Goal: Information Seeking & Learning: Compare options

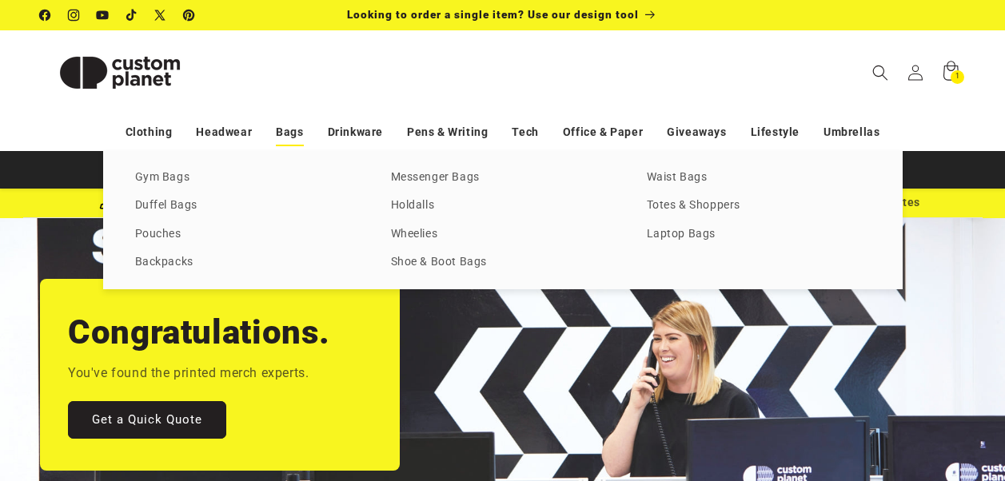
click at [298, 131] on link "Bags" at bounding box center [289, 132] width 27 height 28
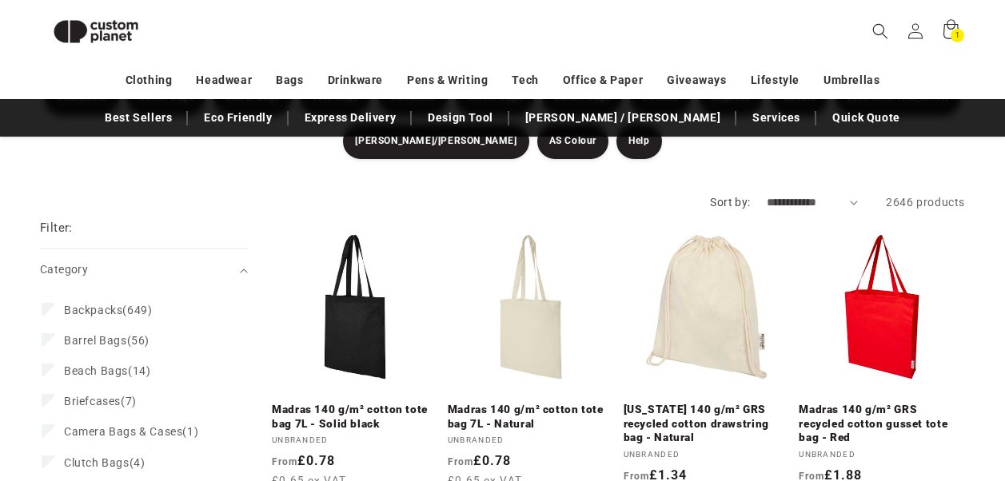
scroll to position [217, 0]
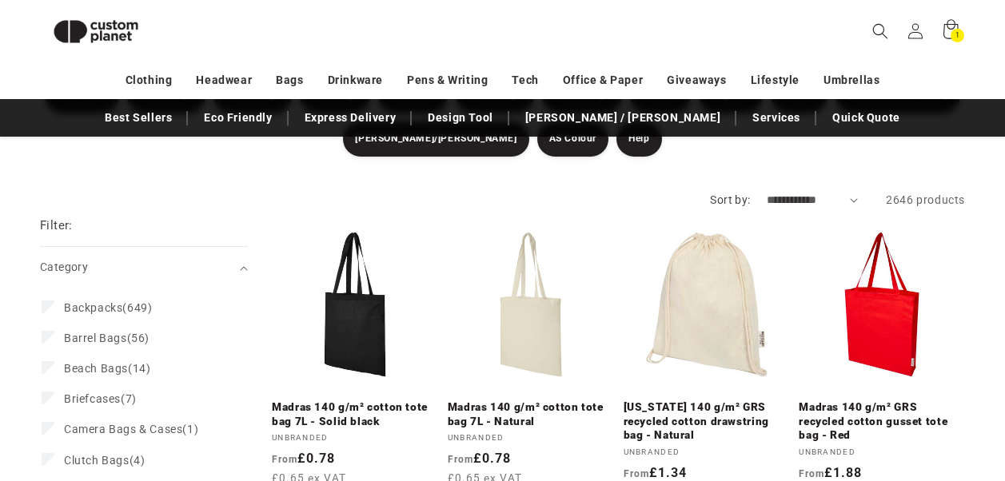
click at [838, 205] on select "**********" at bounding box center [813, 200] width 92 height 17
select select "**********"
click at [767, 192] on select "**********" at bounding box center [813, 200] width 92 height 17
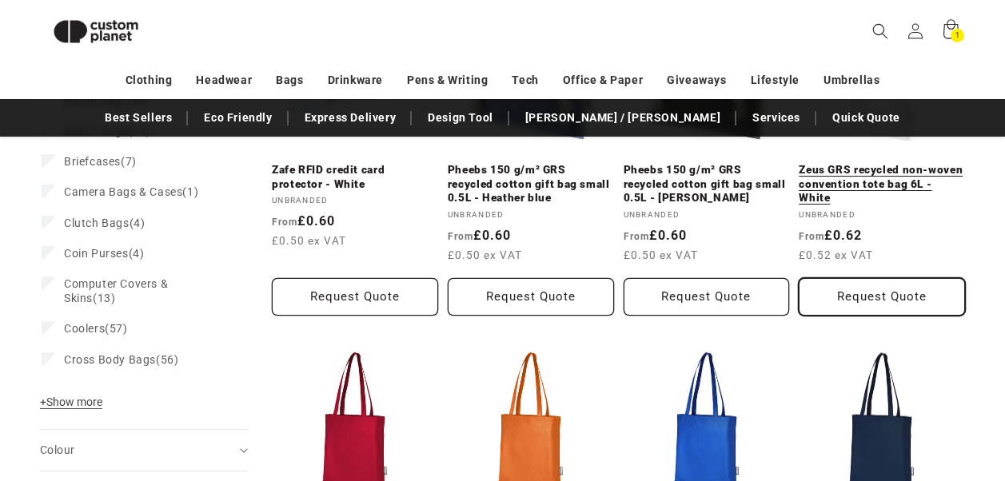
scroll to position [457, 0]
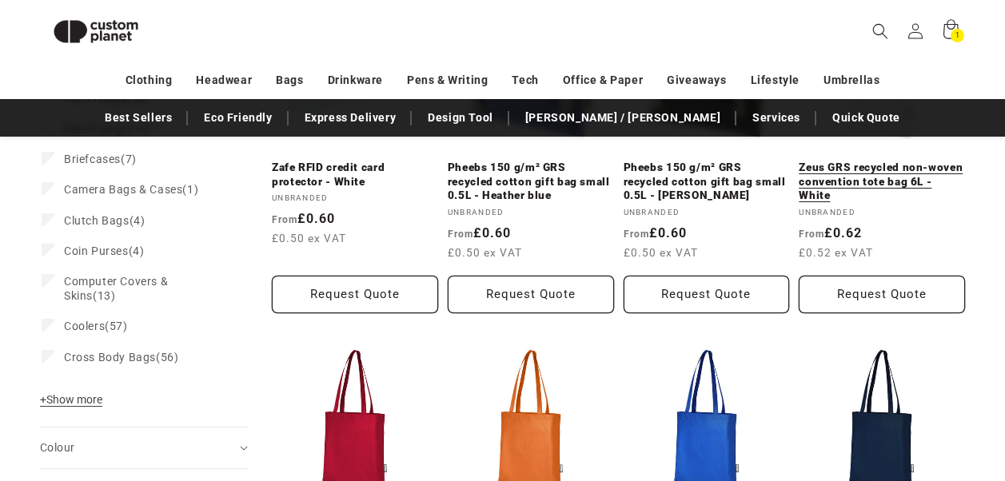
click at [855, 169] on link "Zeus GRS recycled non-woven convention tote bag 6L - White" at bounding box center [882, 182] width 166 height 42
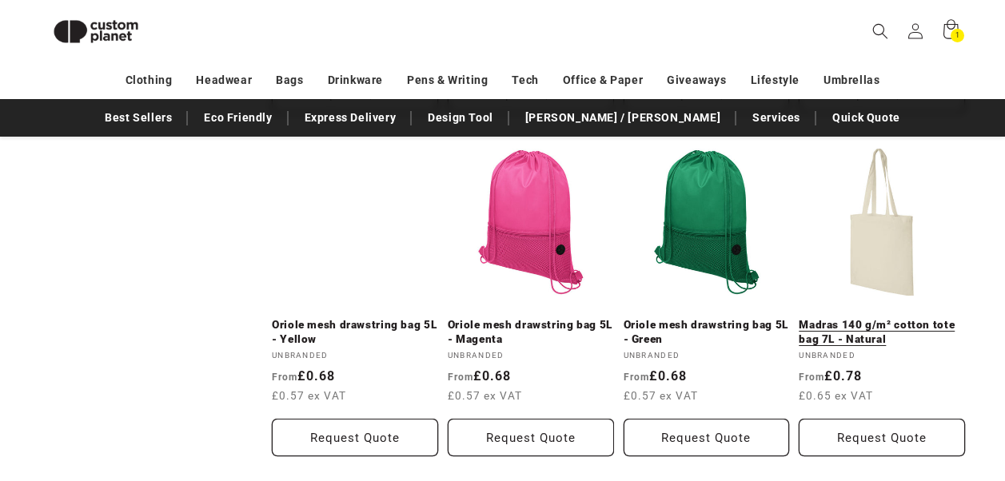
scroll to position [1657, 0]
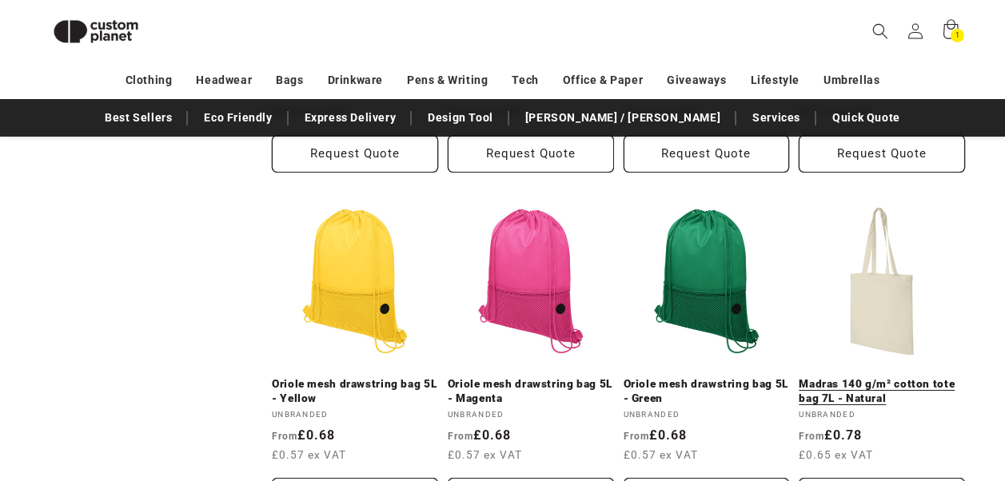
click at [864, 396] on link "Madras 140 g/m² cotton tote bag 7L - Natural" at bounding box center [882, 391] width 166 height 28
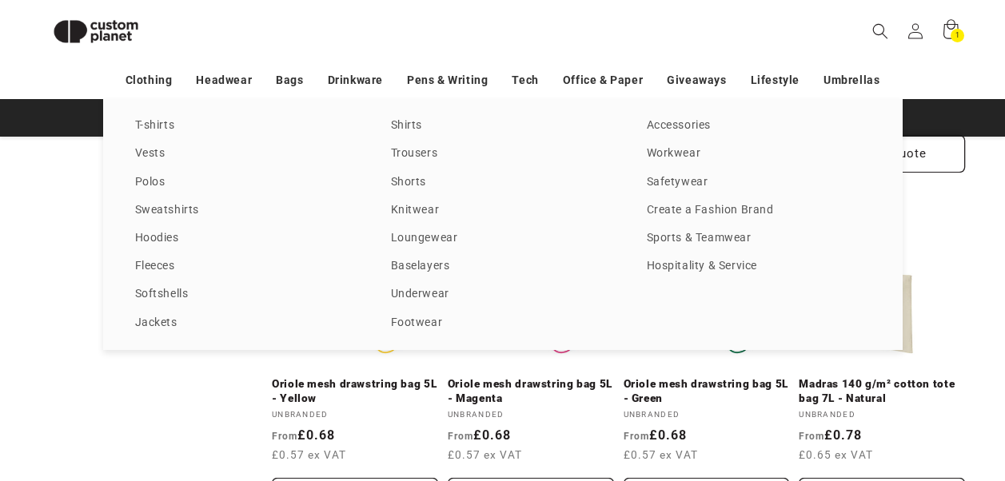
click at [947, 248] on div "T-shirts Vests Polos Sweatshirts Hoodies Fleeces Softshells Jackets Shirts Trou…" at bounding box center [502, 224] width 1005 height 251
click at [73, 299] on div "T-shirts Vests Polos Sweatshirts Hoodies Fleeces Softshells Jackets Shirts Trou…" at bounding box center [502, 224] width 1005 height 251
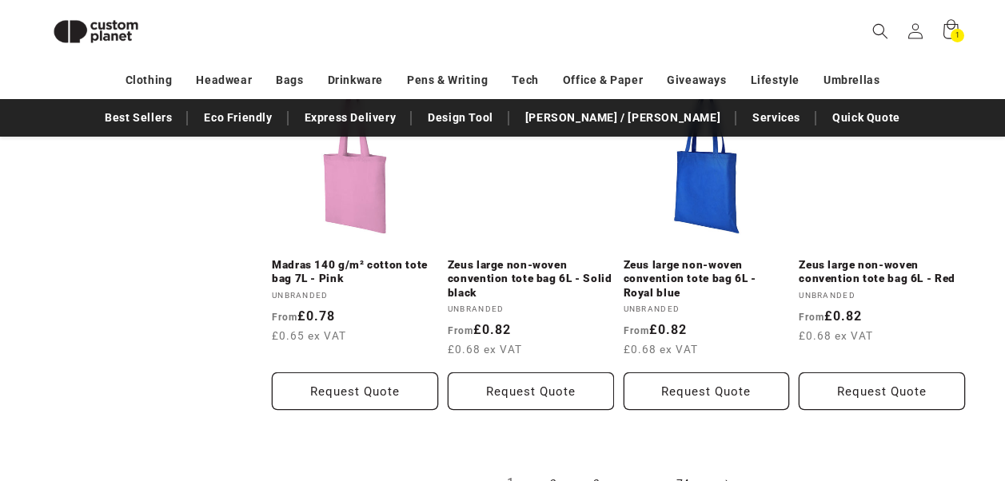
scroll to position [3256, 0]
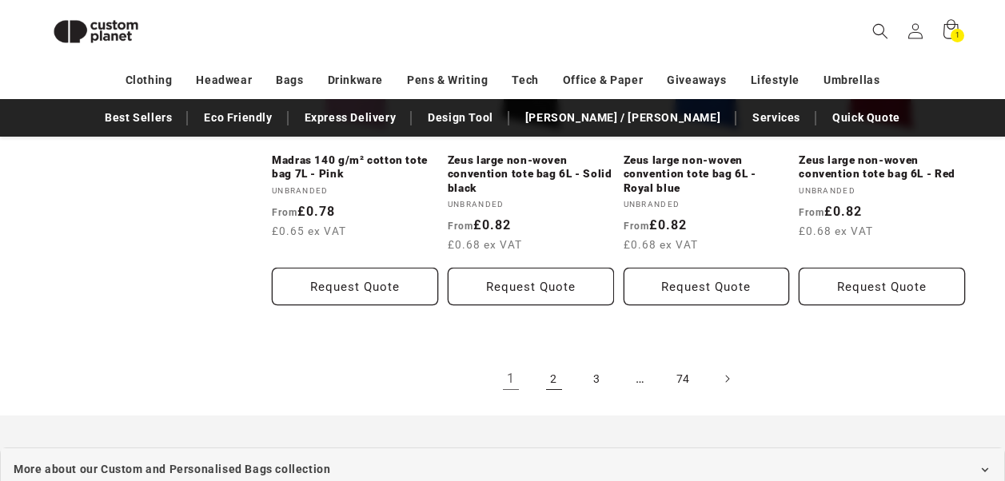
click at [556, 371] on link "2" at bounding box center [553, 378] width 35 height 35
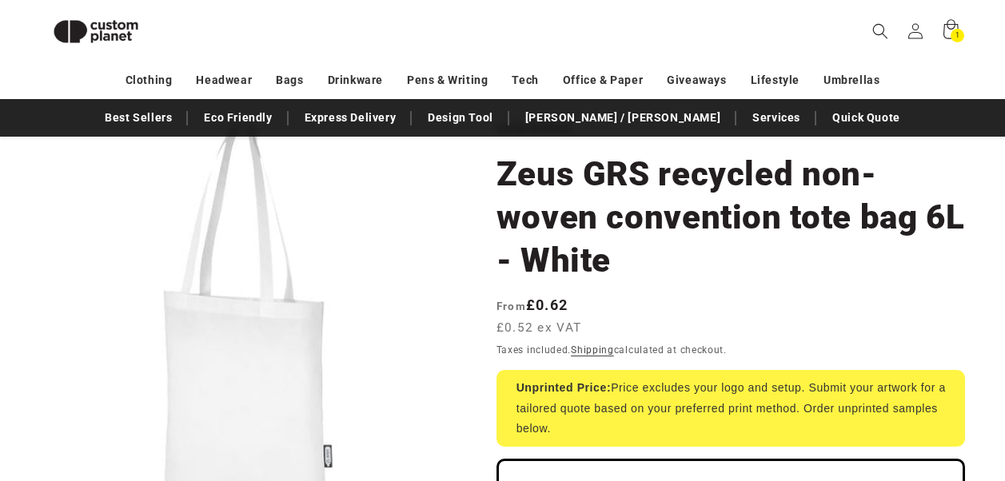
scroll to position [58, 0]
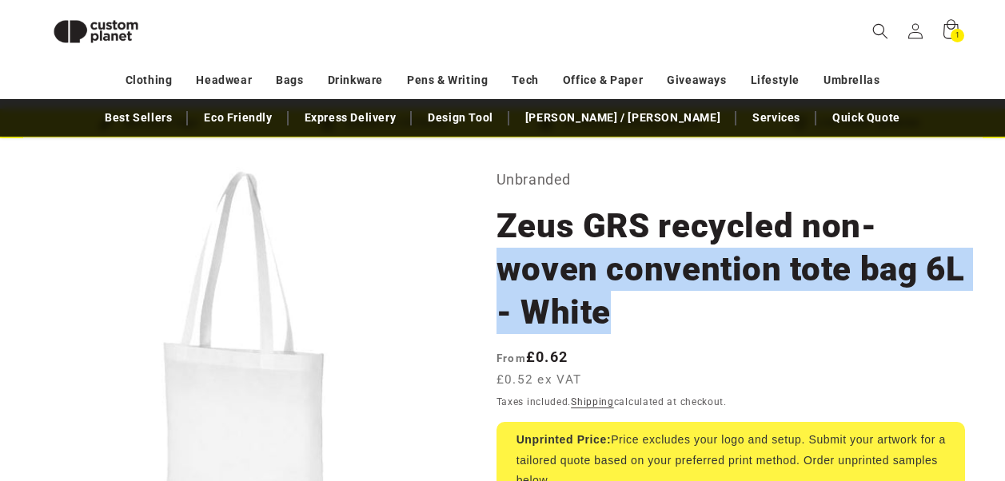
drag, startPoint x: 630, startPoint y: 318, endPoint x: 502, endPoint y: 290, distance: 130.9
click at [502, 290] on h1 "Zeus GRS recycled non-woven convention tote bag 6L - White" at bounding box center [730, 269] width 468 height 129
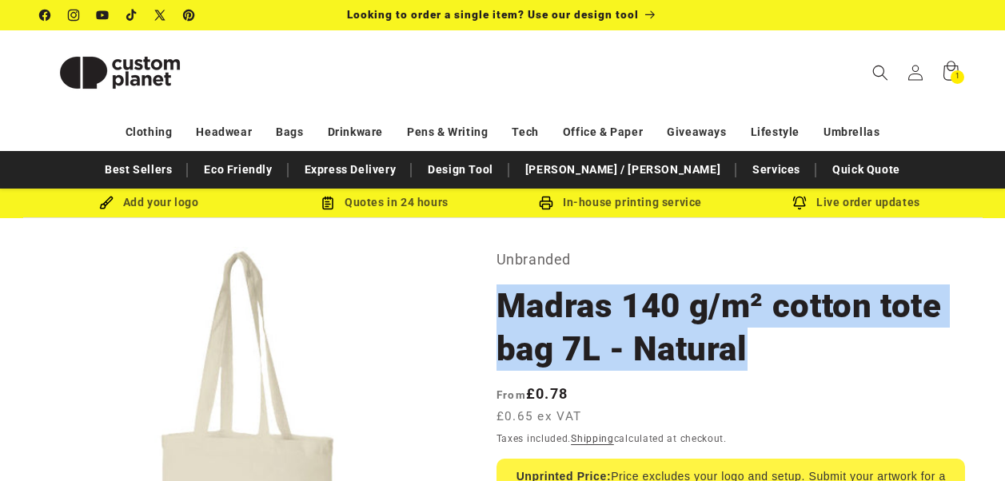
drag, startPoint x: 750, startPoint y: 354, endPoint x: 479, endPoint y: 305, distance: 275.5
drag, startPoint x: 479, startPoint y: 305, endPoint x: 536, endPoint y: 302, distance: 57.6
copy h1 "Madras 140 g/m² cotton tote bag 7L - Natural"
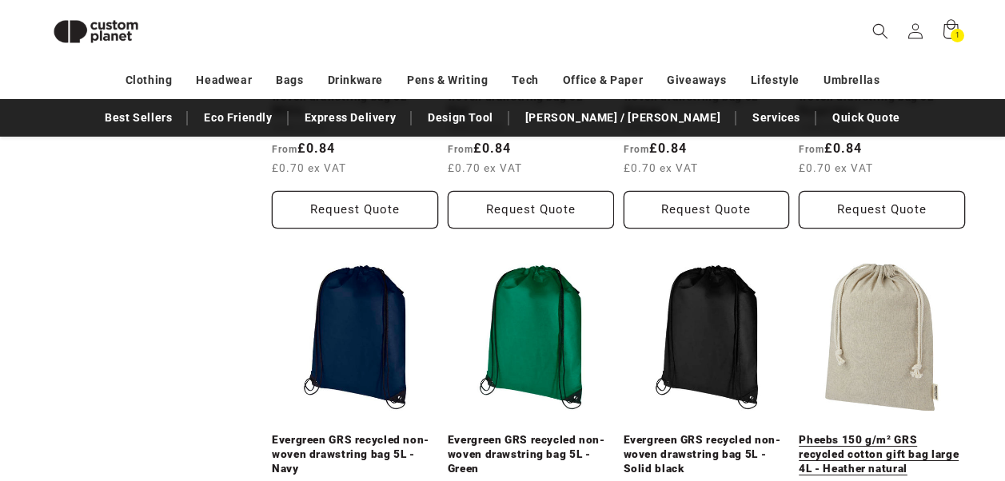
scroll to position [1417, 0]
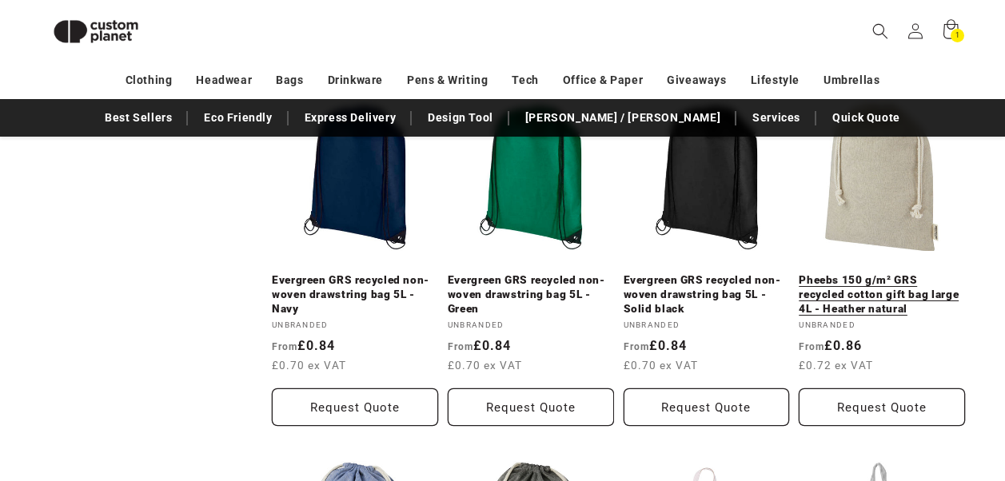
click at [871, 303] on link "Pheebs 150 g/m² GRS recycled cotton gift bag large 4L - Heather natural" at bounding box center [882, 294] width 166 height 42
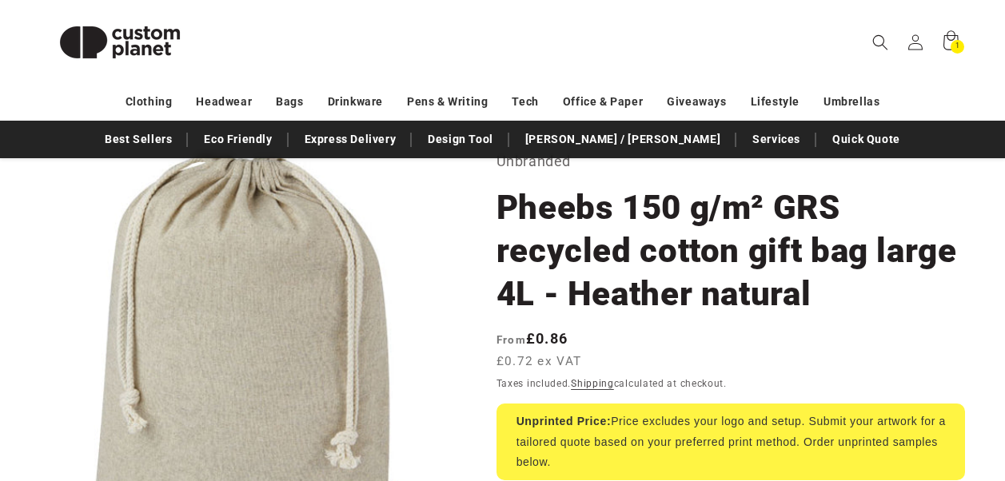
scroll to position [80, 0]
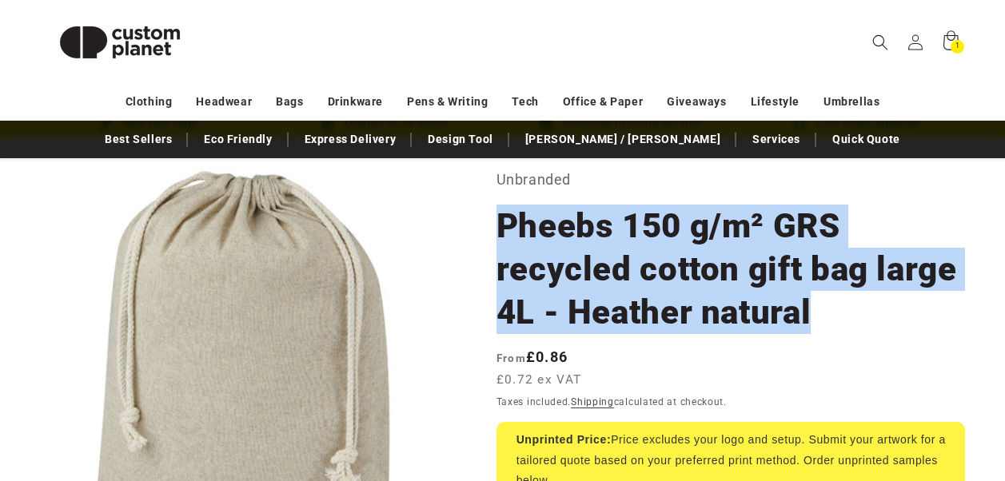
drag, startPoint x: 823, startPoint y: 313, endPoint x: 488, endPoint y: 219, distance: 348.0
drag, startPoint x: 488, startPoint y: 219, endPoint x: 545, endPoint y: 225, distance: 57.8
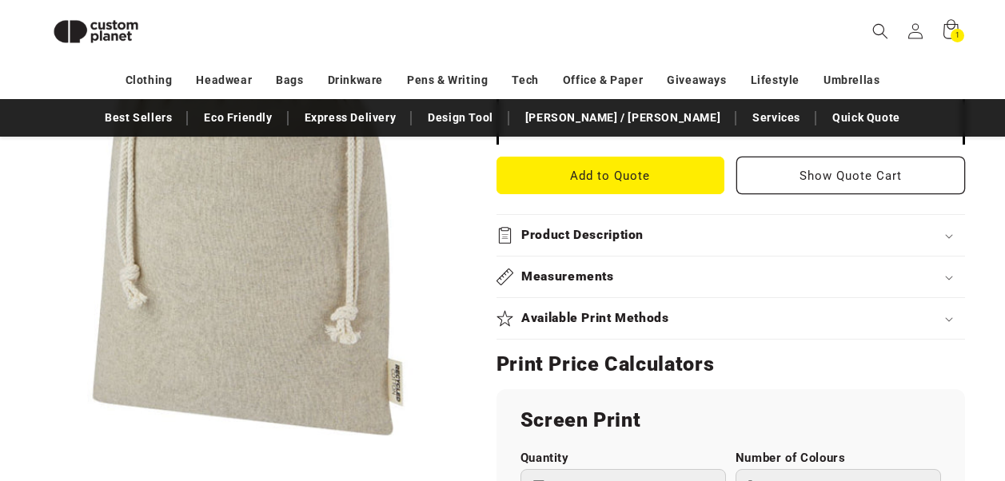
scroll to position [698, 0]
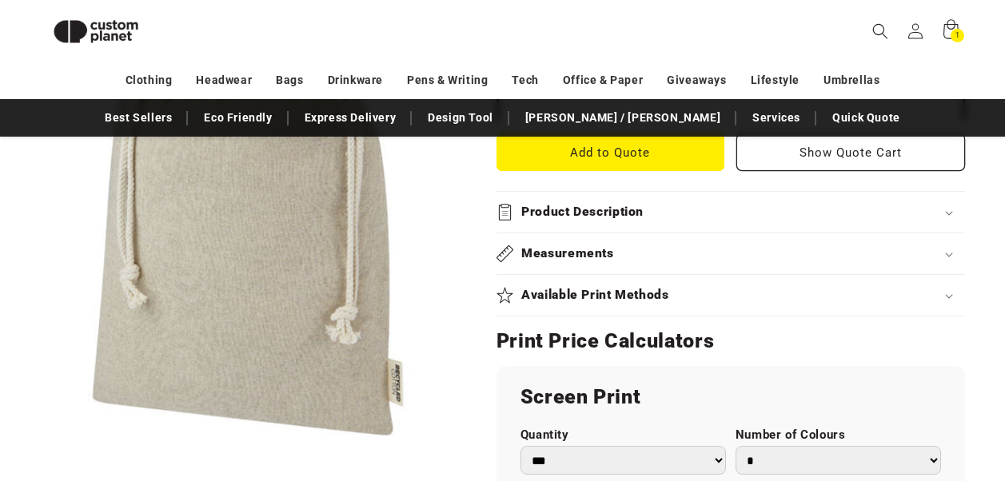
click at [587, 245] on h2 "Measurements" at bounding box center [567, 253] width 93 height 17
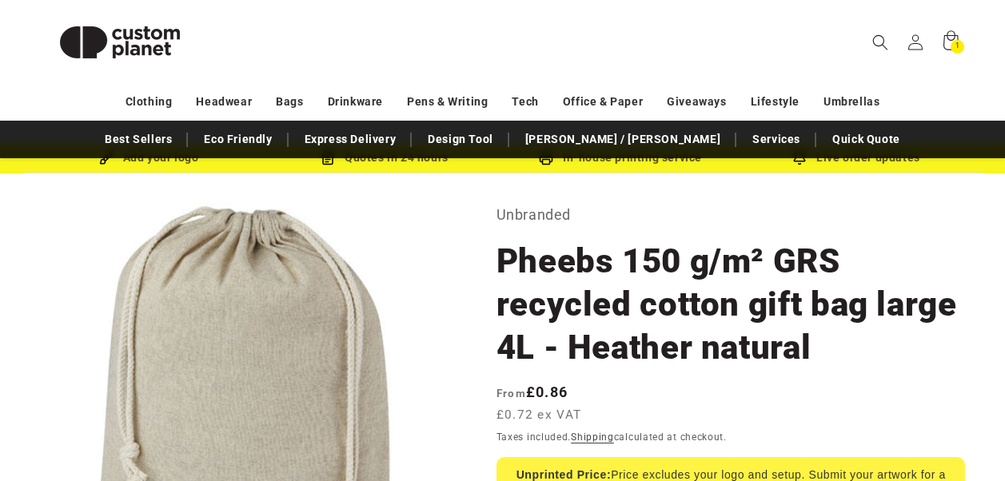
scroll to position [0, 0]
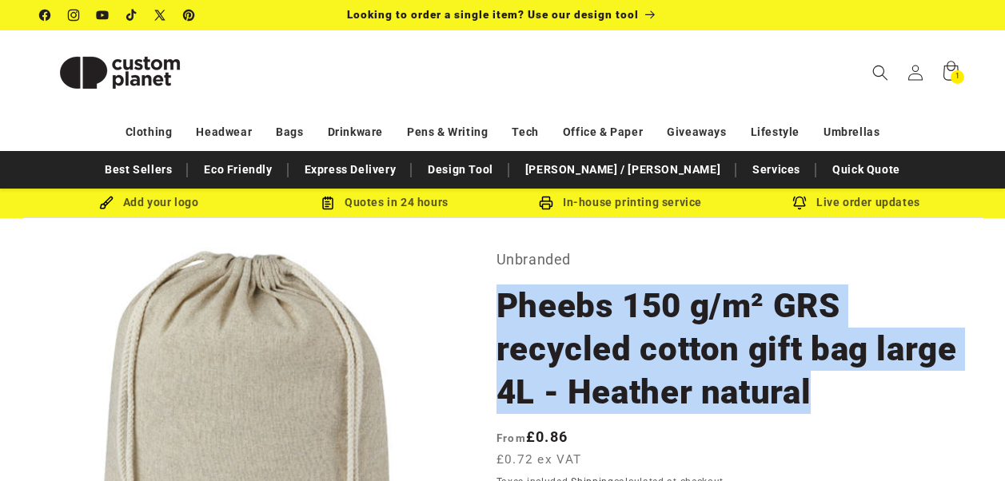
drag, startPoint x: 711, startPoint y: 405, endPoint x: 485, endPoint y: 315, distance: 242.8
copy h1 "Pheebs 150 g/m² GRS recycled cotton gift bag large 4L - Heather natural"
